Goal: Transaction & Acquisition: Subscribe to service/newsletter

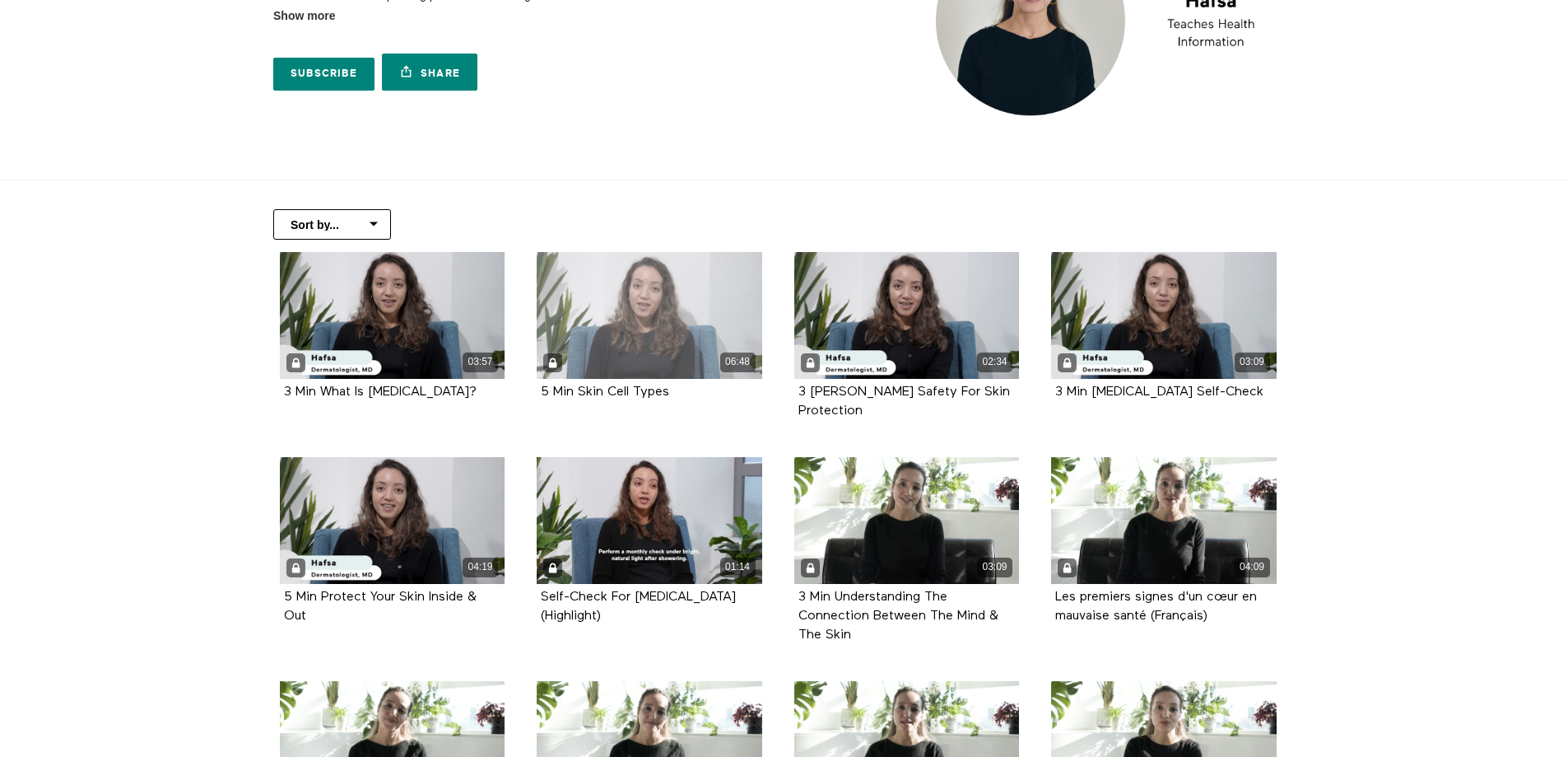
scroll to position [164, 0]
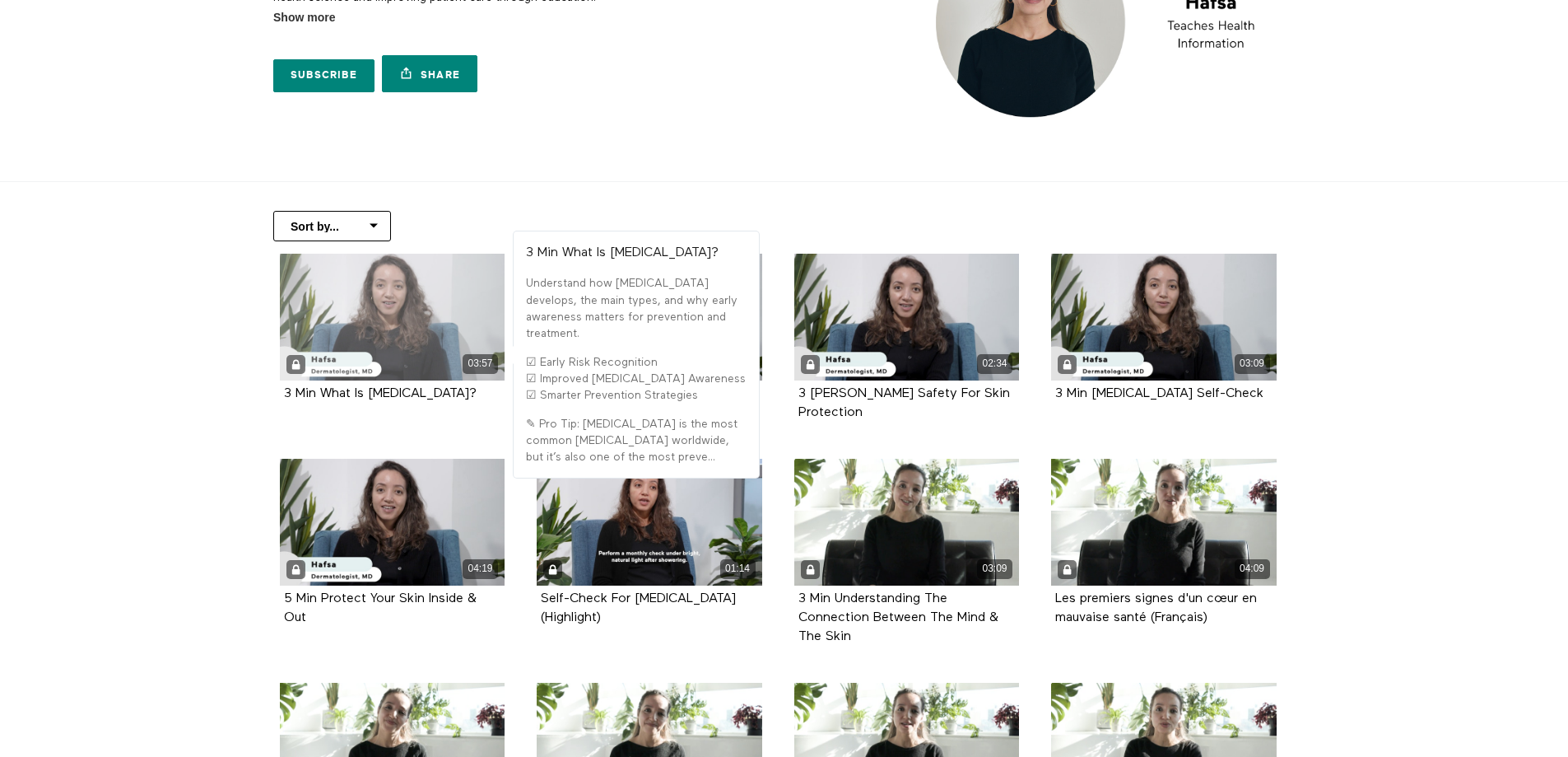
click at [335, 351] on div "03:57" at bounding box center [392, 317] width 225 height 127
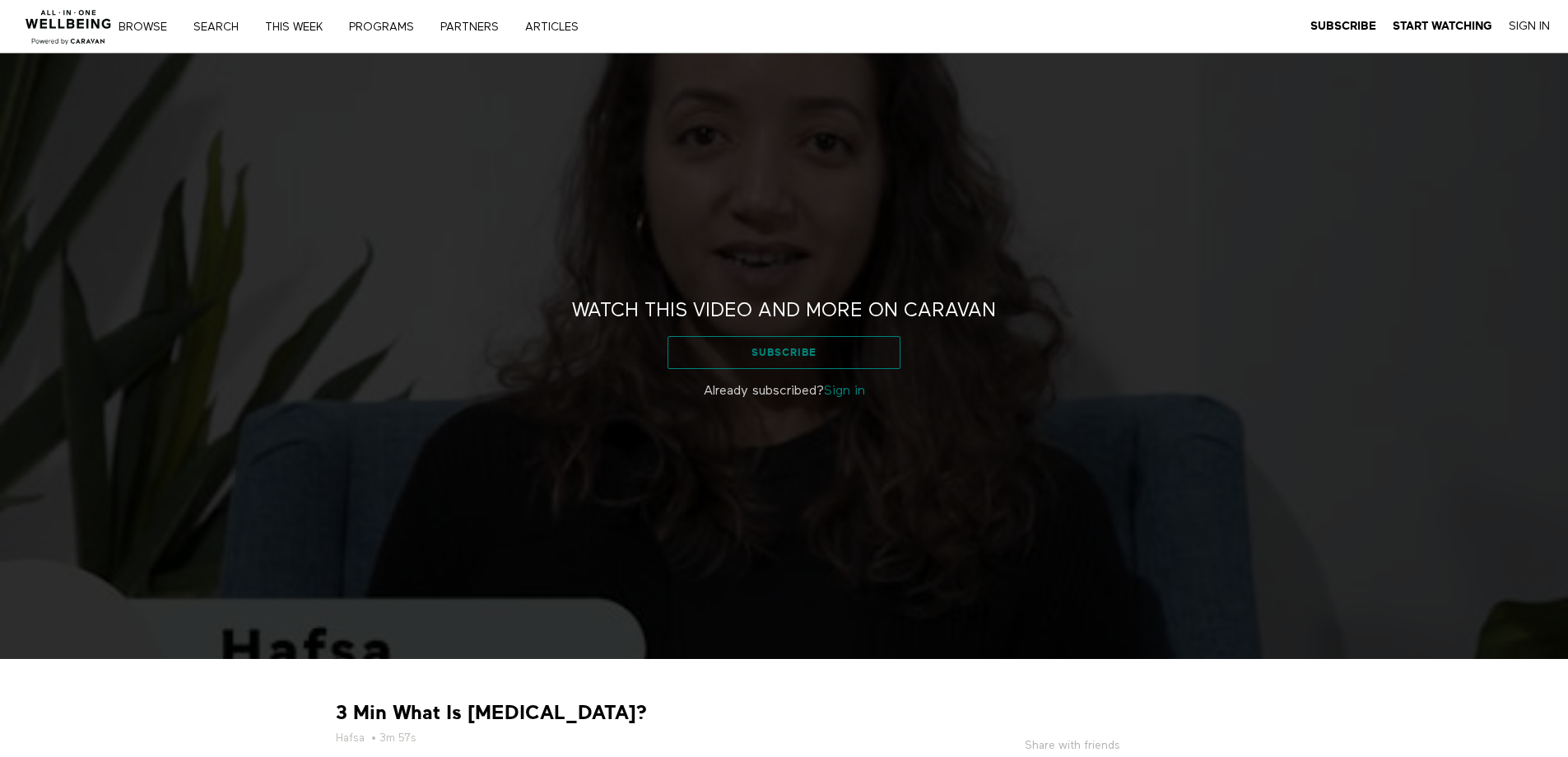
click at [843, 349] on link "Subscribe" at bounding box center [784, 351] width 233 height 33
